Goal: Check status

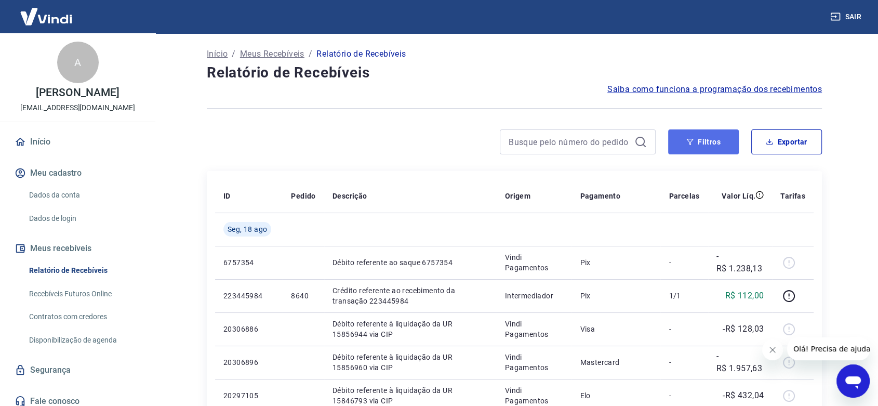
click at [683, 143] on button "Filtros" at bounding box center [703, 141] width 71 height 25
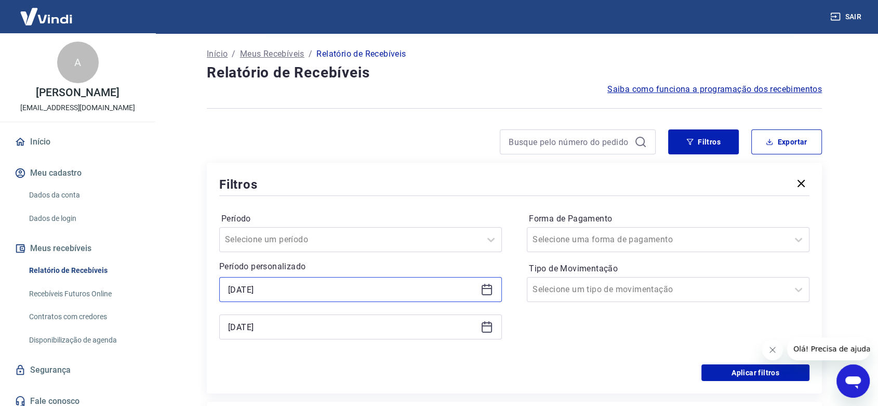
click at [291, 286] on input "[DATE]" at bounding box center [352, 289] width 248 height 16
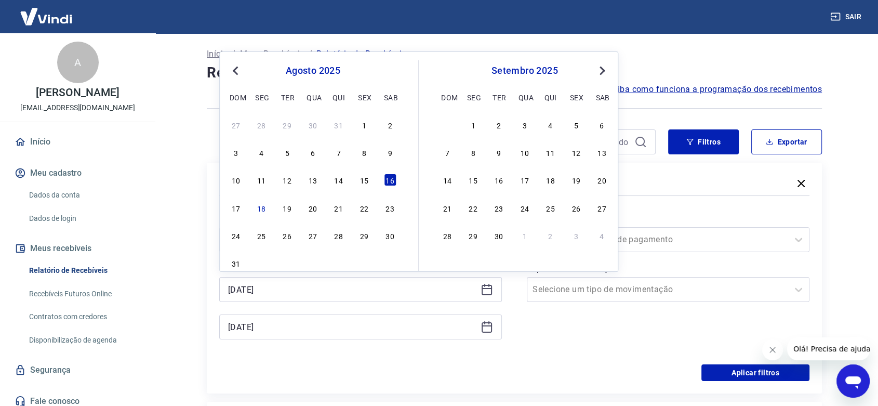
click at [361, 176] on div "15" at bounding box center [364, 179] width 12 height 12
type input "[DATE]"
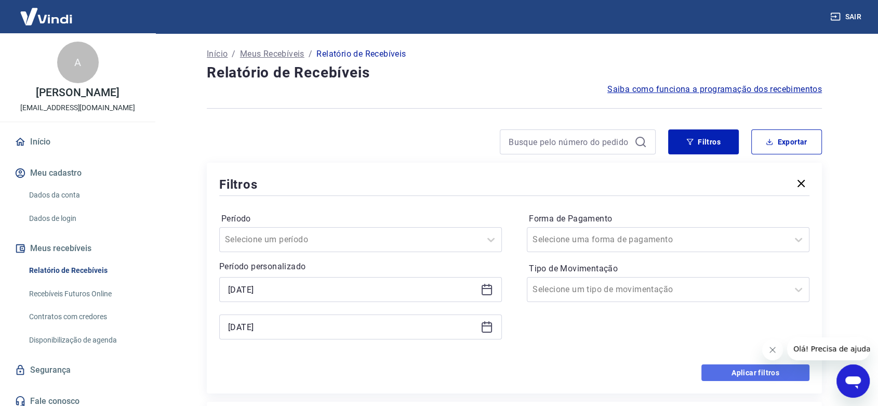
click at [734, 371] on button "Aplicar filtros" at bounding box center [755, 372] width 108 height 17
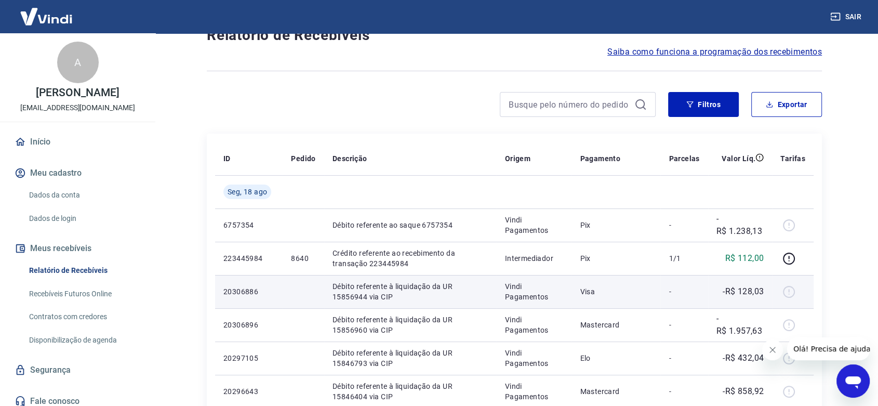
scroll to position [58, 0]
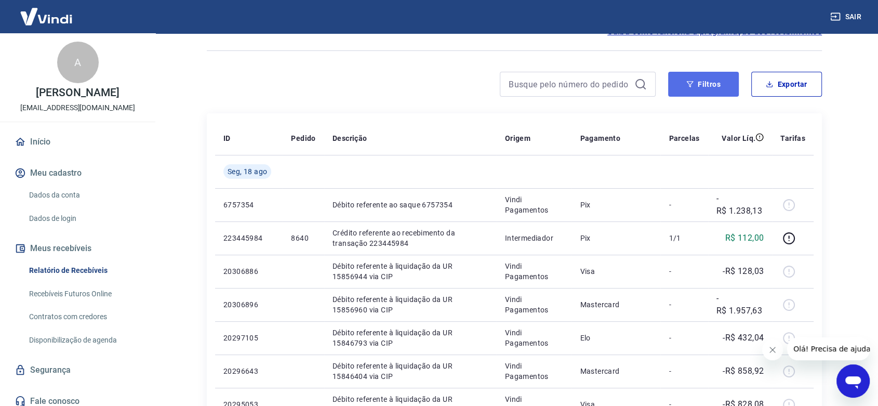
click at [693, 85] on icon "button" at bounding box center [689, 83] width 7 height 7
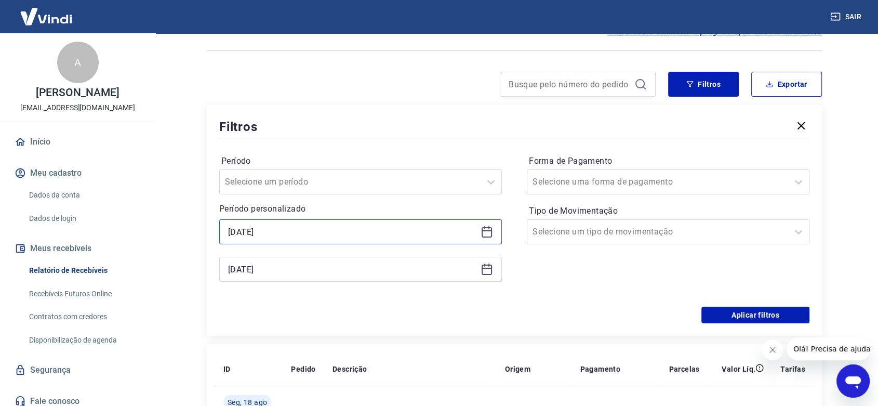
click at [271, 235] on input "[DATE]" at bounding box center [352, 232] width 248 height 16
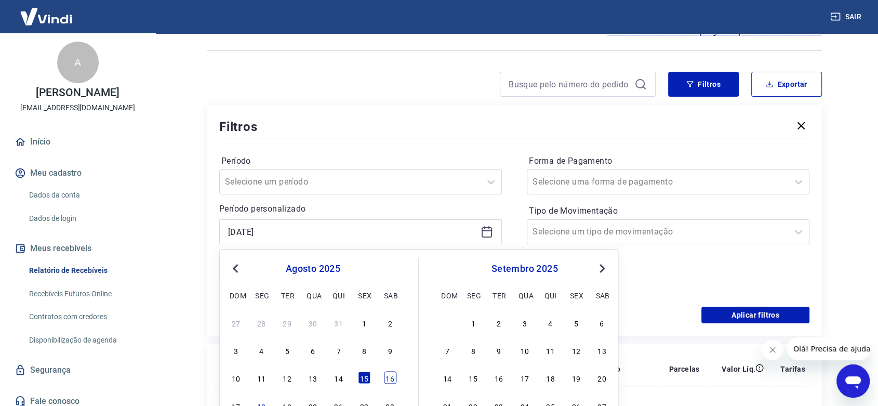
click at [385, 378] on div "16" at bounding box center [390, 377] width 12 height 12
type input "[DATE]"
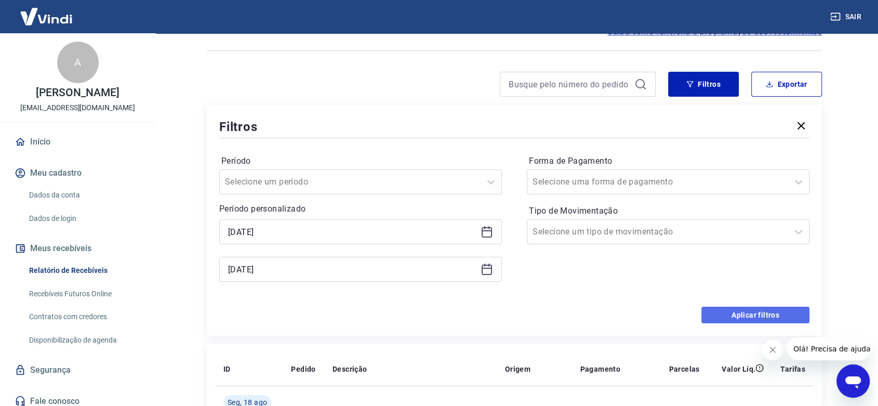
click at [731, 315] on button "Aplicar filtros" at bounding box center [755, 314] width 108 height 17
